Goal: Book appointment/travel/reservation

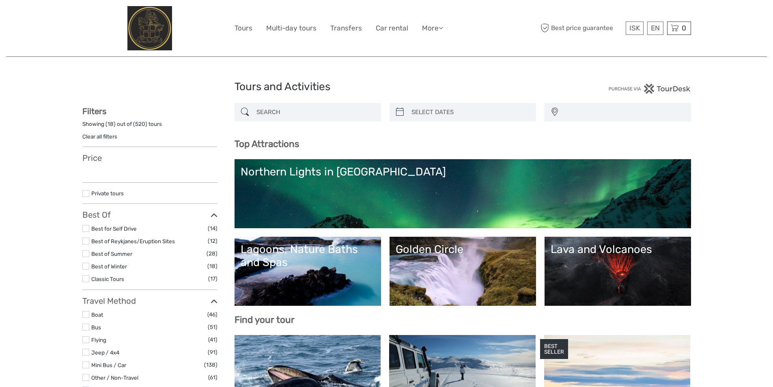
select select
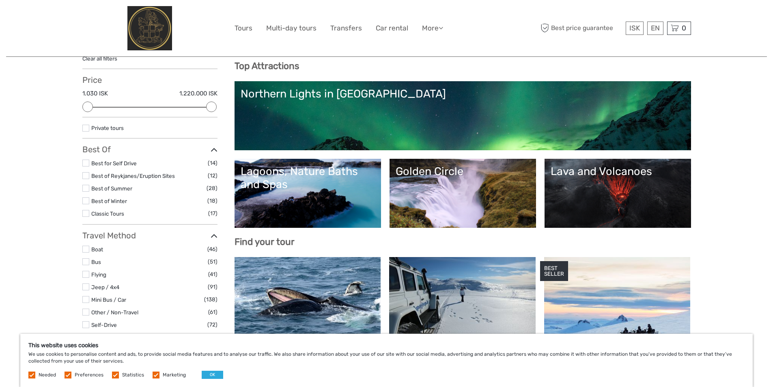
scroll to position [81, 0]
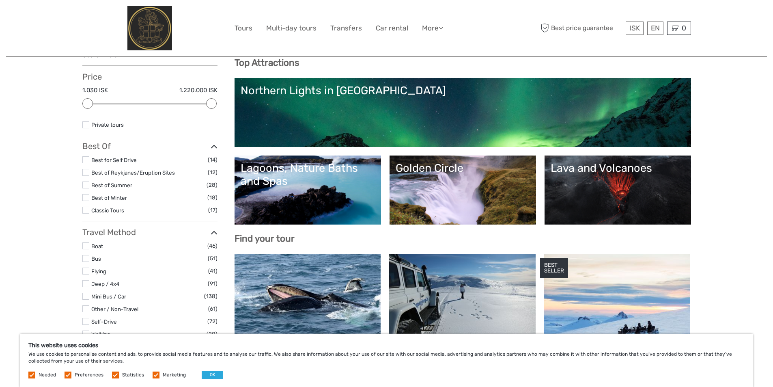
click at [481, 187] on link "Golden Circle" at bounding box center [463, 189] width 134 height 57
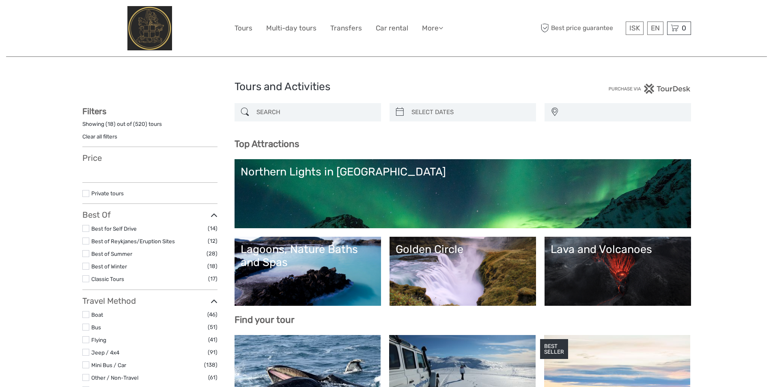
select select
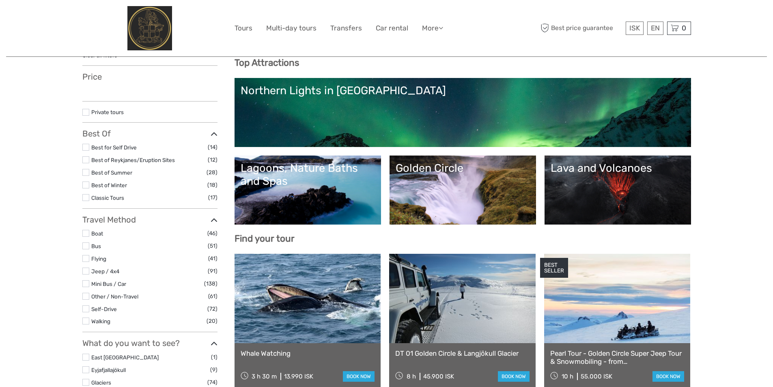
select select
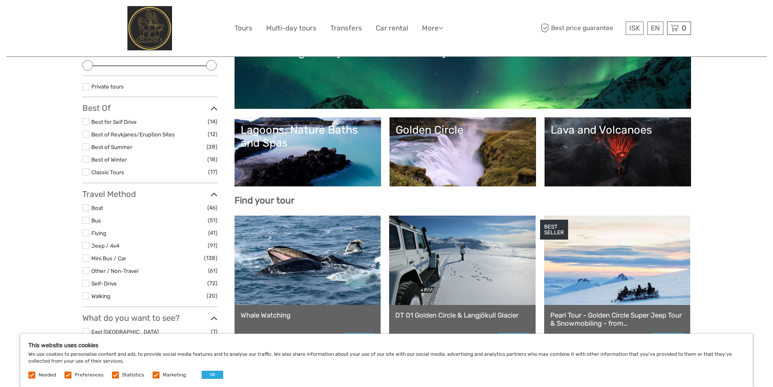
scroll to position [122, 0]
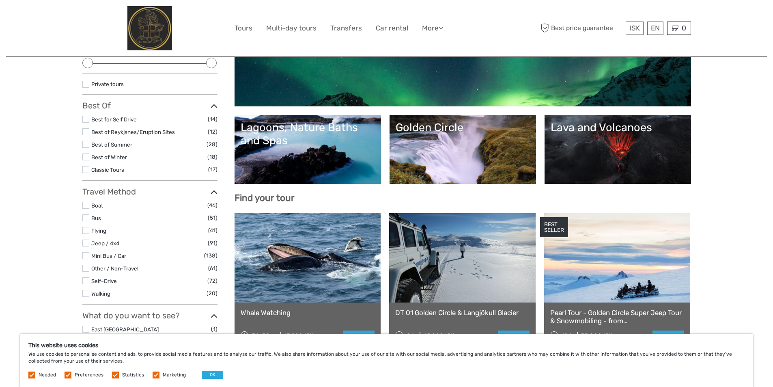
click at [348, 136] on div "Lagoons, Nature Baths and Spas" at bounding box center [308, 134] width 134 height 26
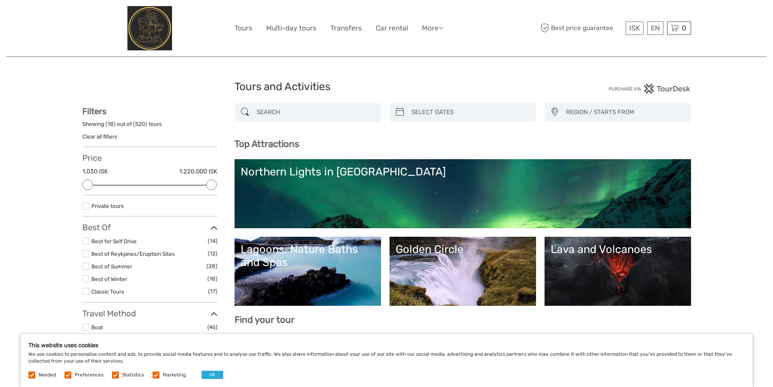
select select
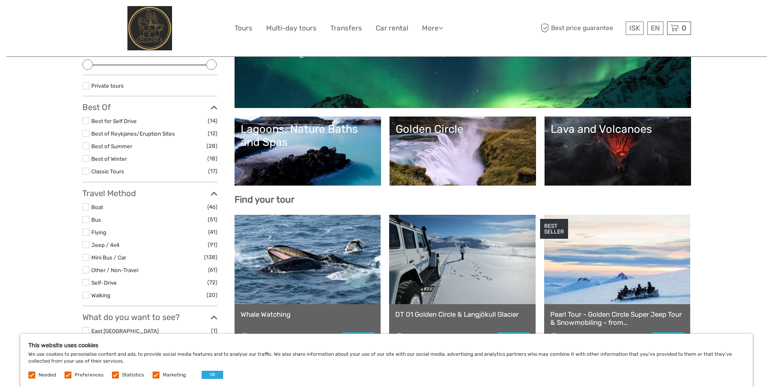
scroll to position [122, 0]
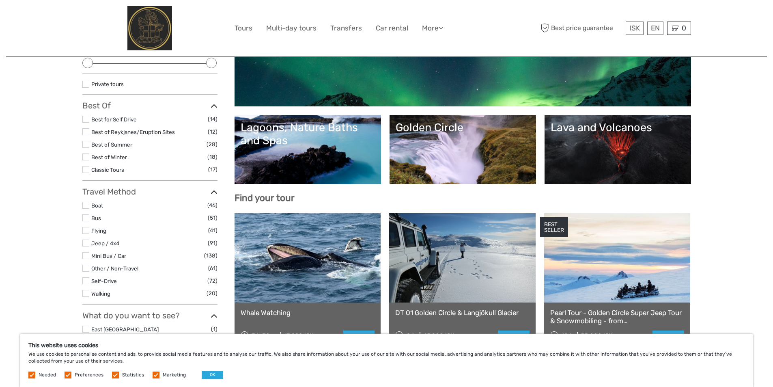
click at [460, 160] on link "Golden Circle" at bounding box center [463, 149] width 134 height 57
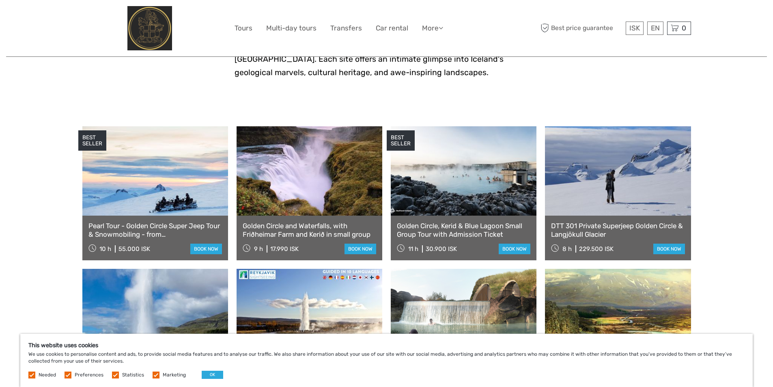
scroll to position [365, 0]
click at [291, 159] on link at bounding box center [310, 170] width 146 height 89
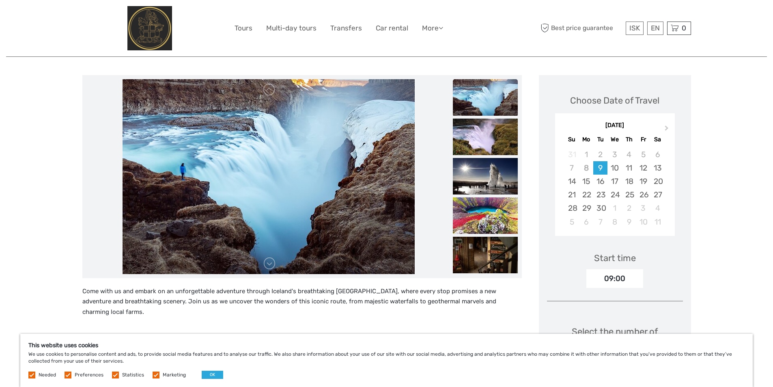
scroll to position [122, 0]
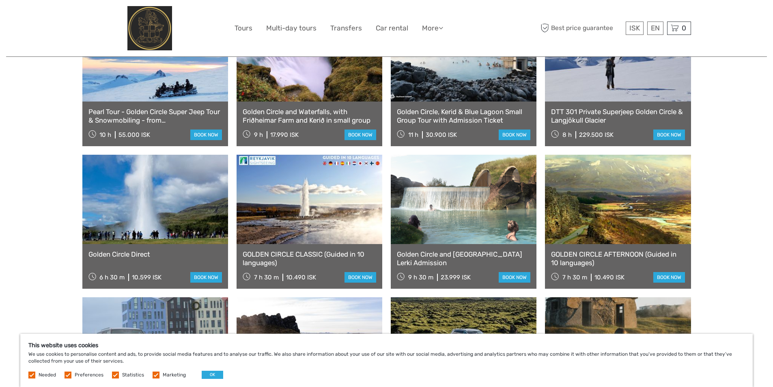
scroll to position [487, 0]
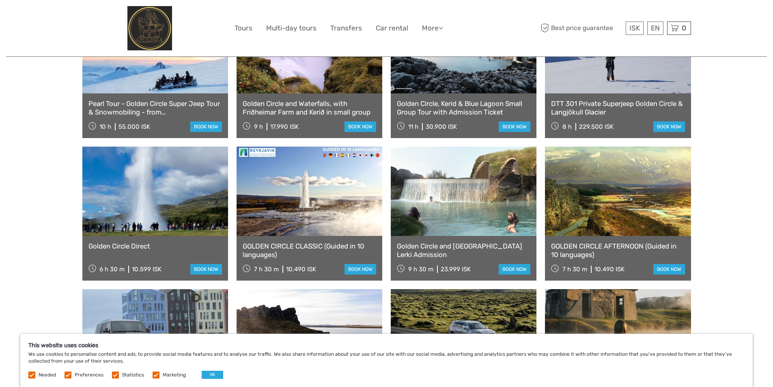
click at [124, 242] on link "Golden Circle Direct" at bounding box center [154, 246] width 133 height 8
